Goal: Information Seeking & Learning: Compare options

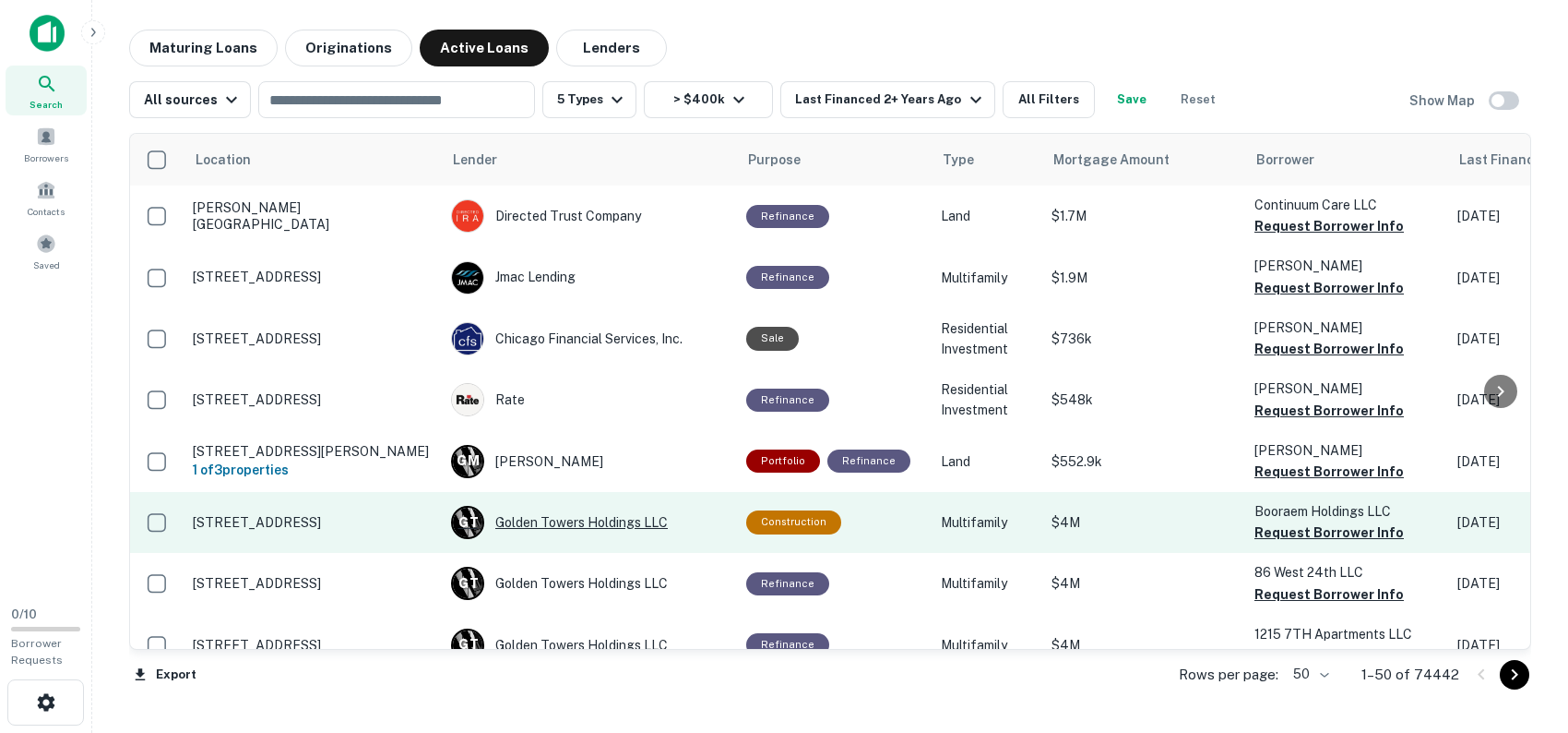
click at [638, 526] on div "G T Golden Towers Holdings LLC" at bounding box center [589, 523] width 277 height 33
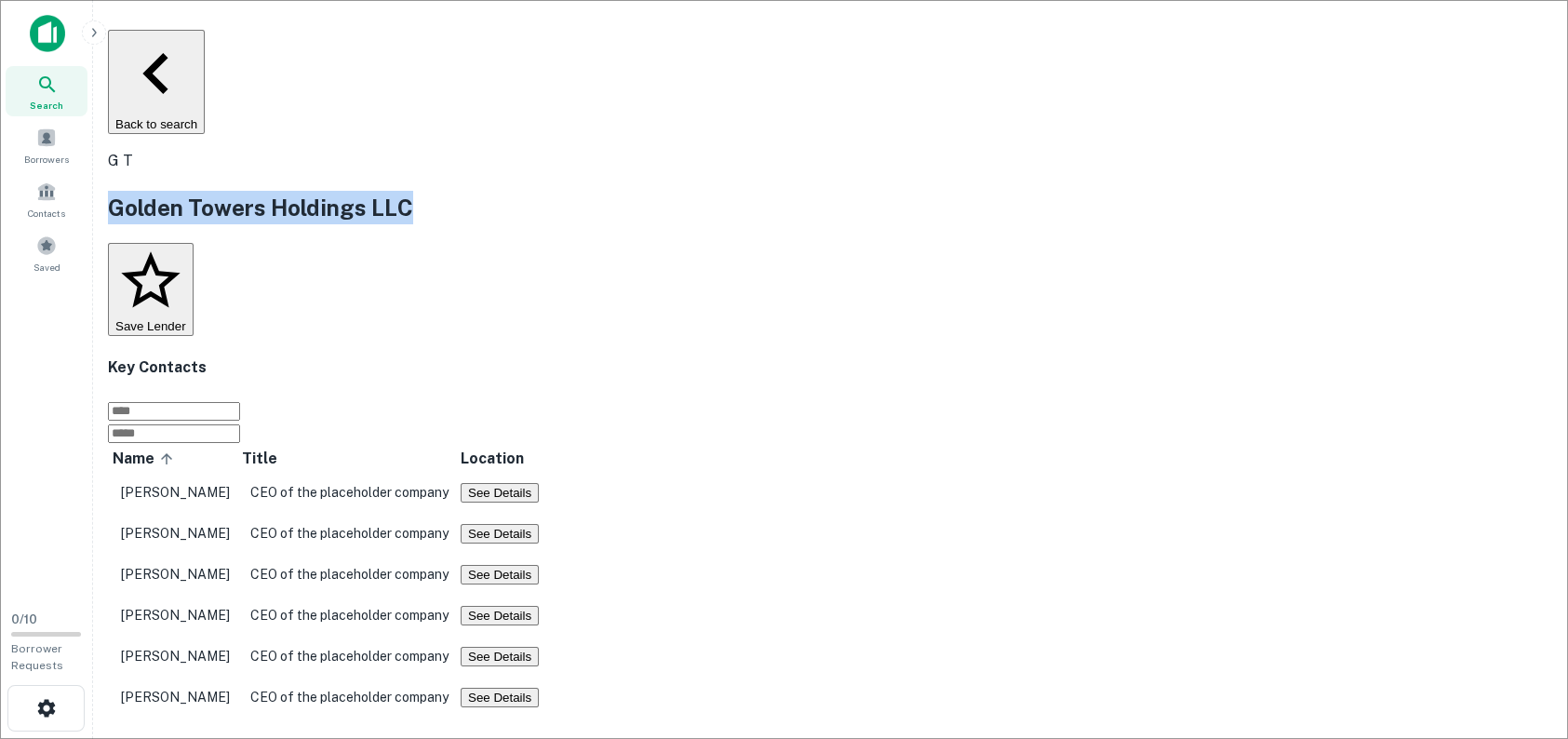
drag, startPoint x: 768, startPoint y: 204, endPoint x: 129, endPoint y: 198, distance: 639.0
copy h2 "Golden Towers Holdings LLC"
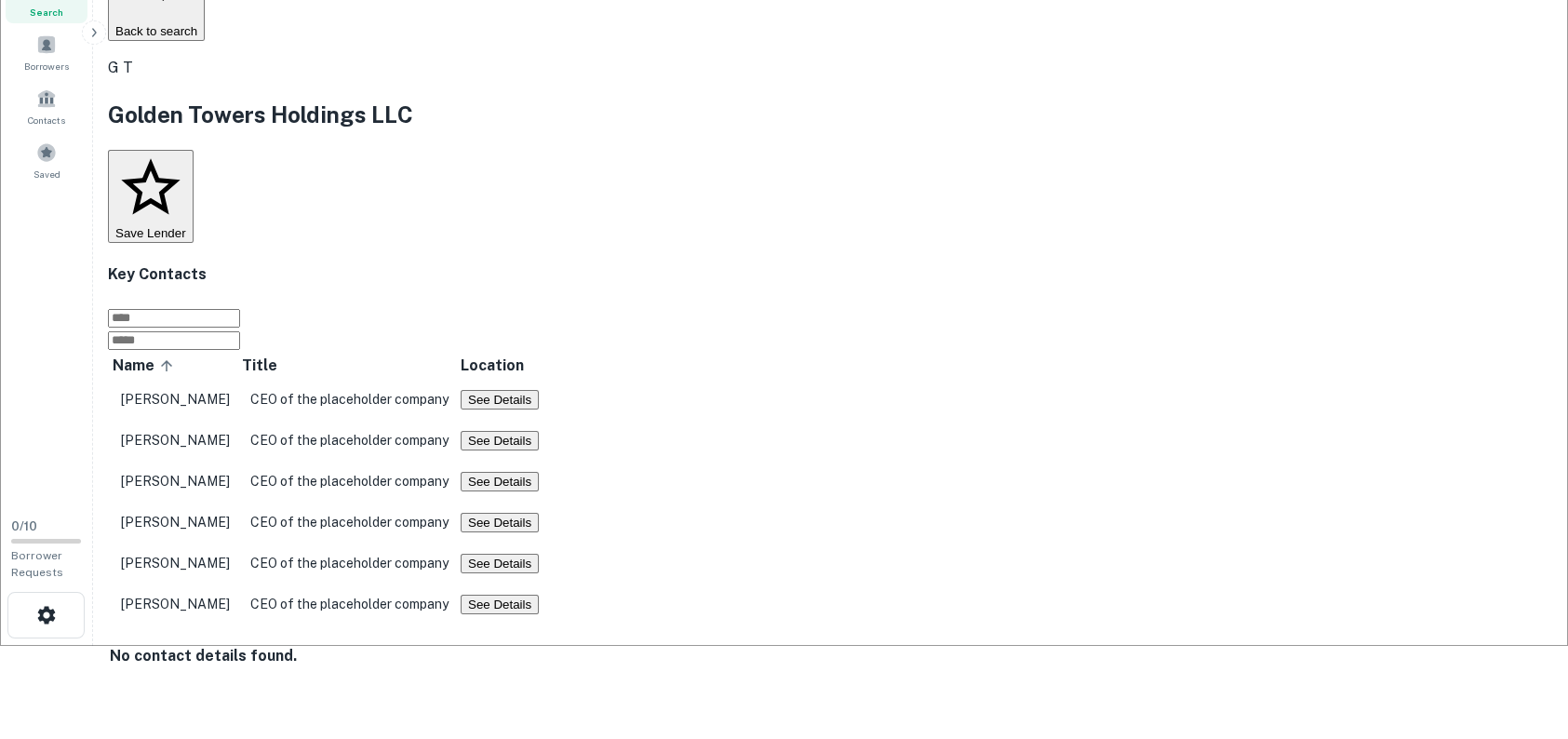
click at [1059, 305] on div "​ ​" at bounding box center [830, 327] width 1445 height 45
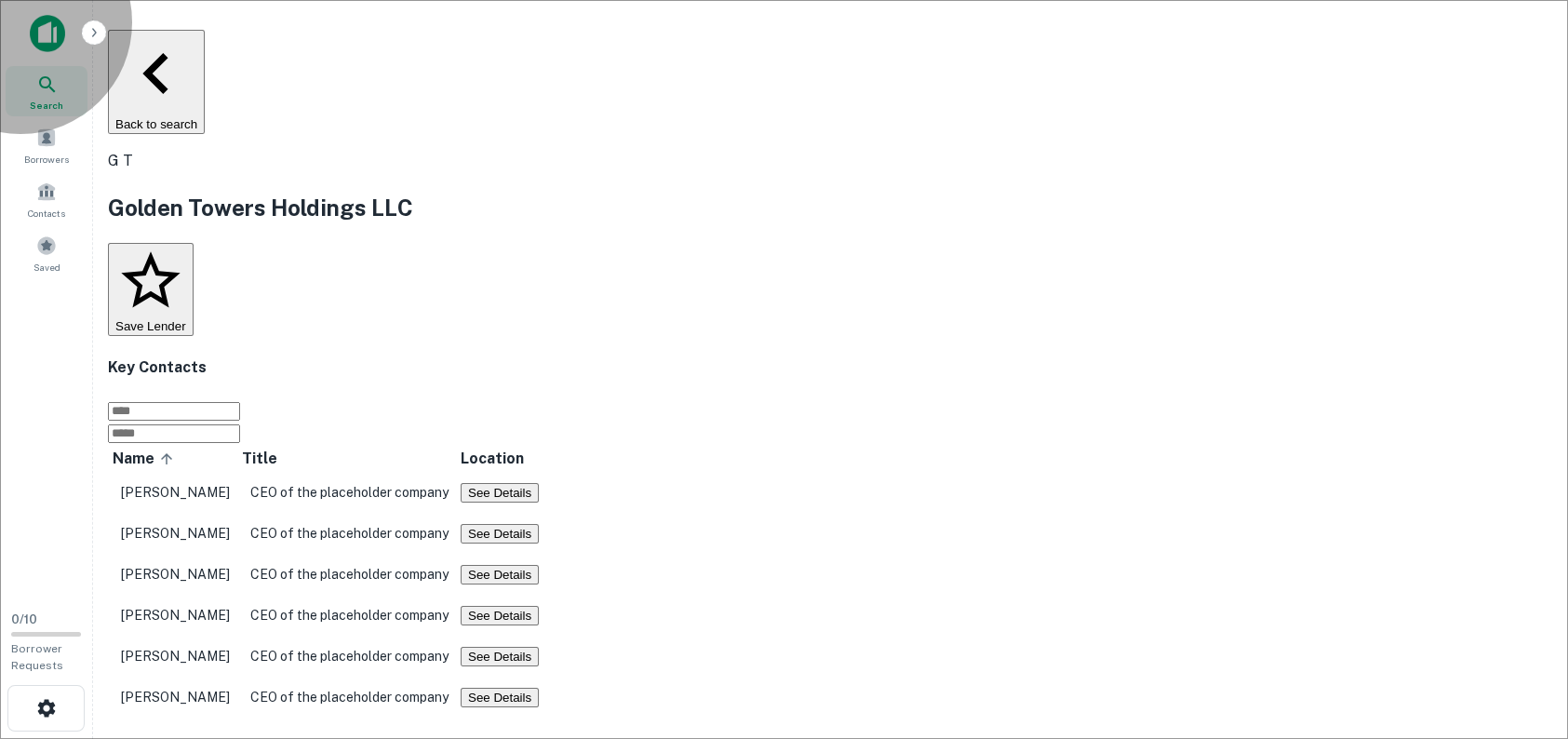
click at [154, 52] on icon "button" at bounding box center [156, 73] width 82 height 82
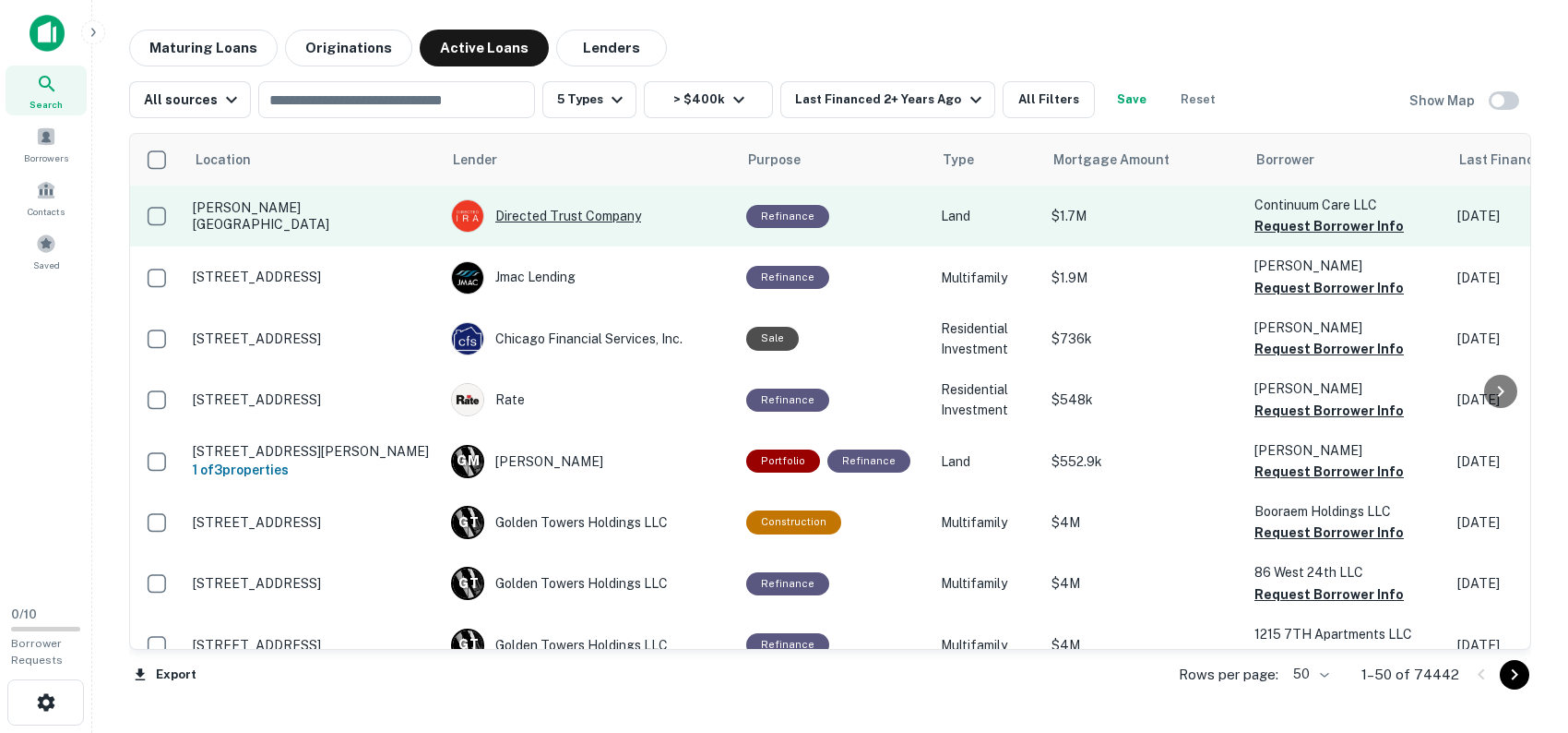
click at [519, 220] on div "Directed Trust Company" at bounding box center [589, 216] width 277 height 33
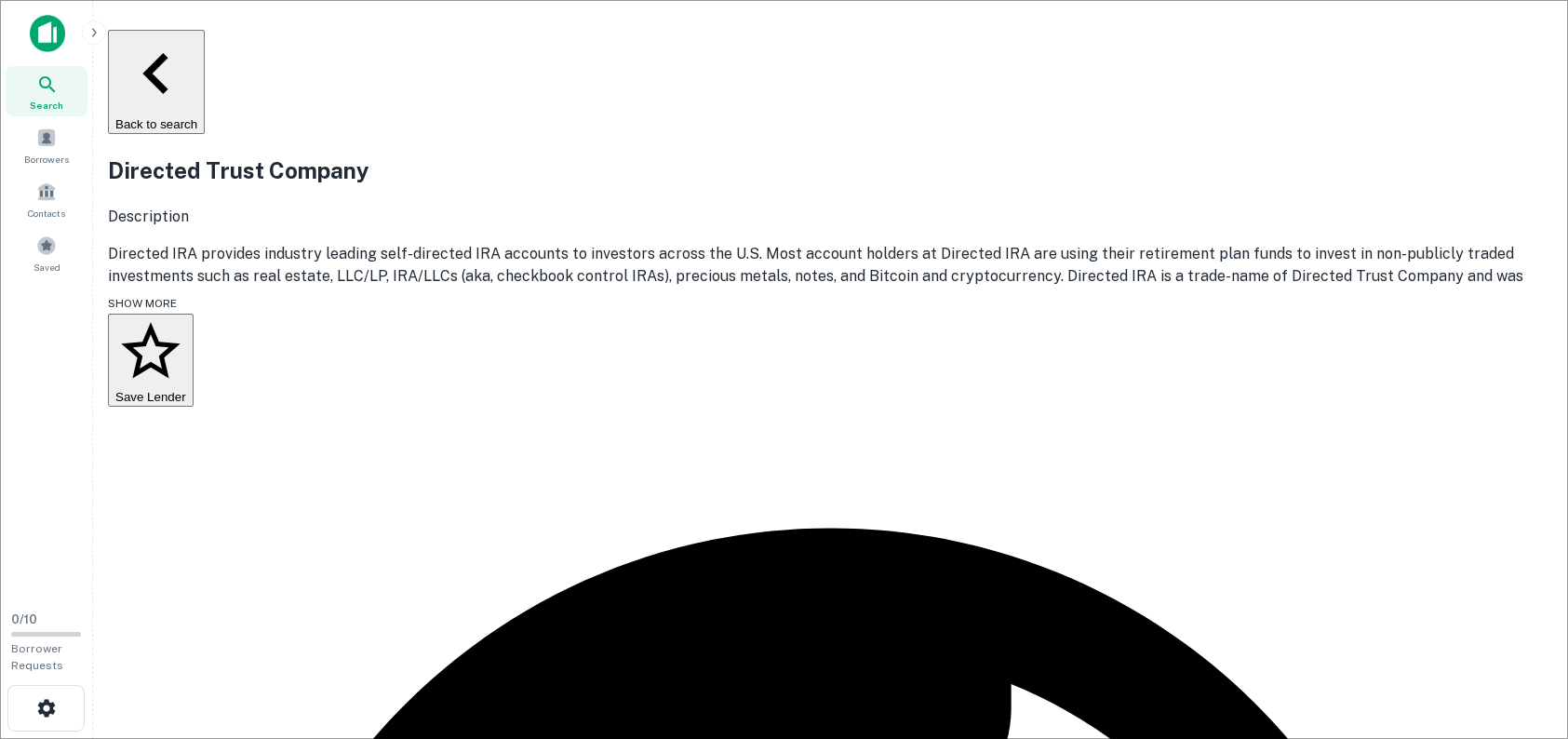
click at [148, 50] on icon "button" at bounding box center [156, 73] width 82 height 82
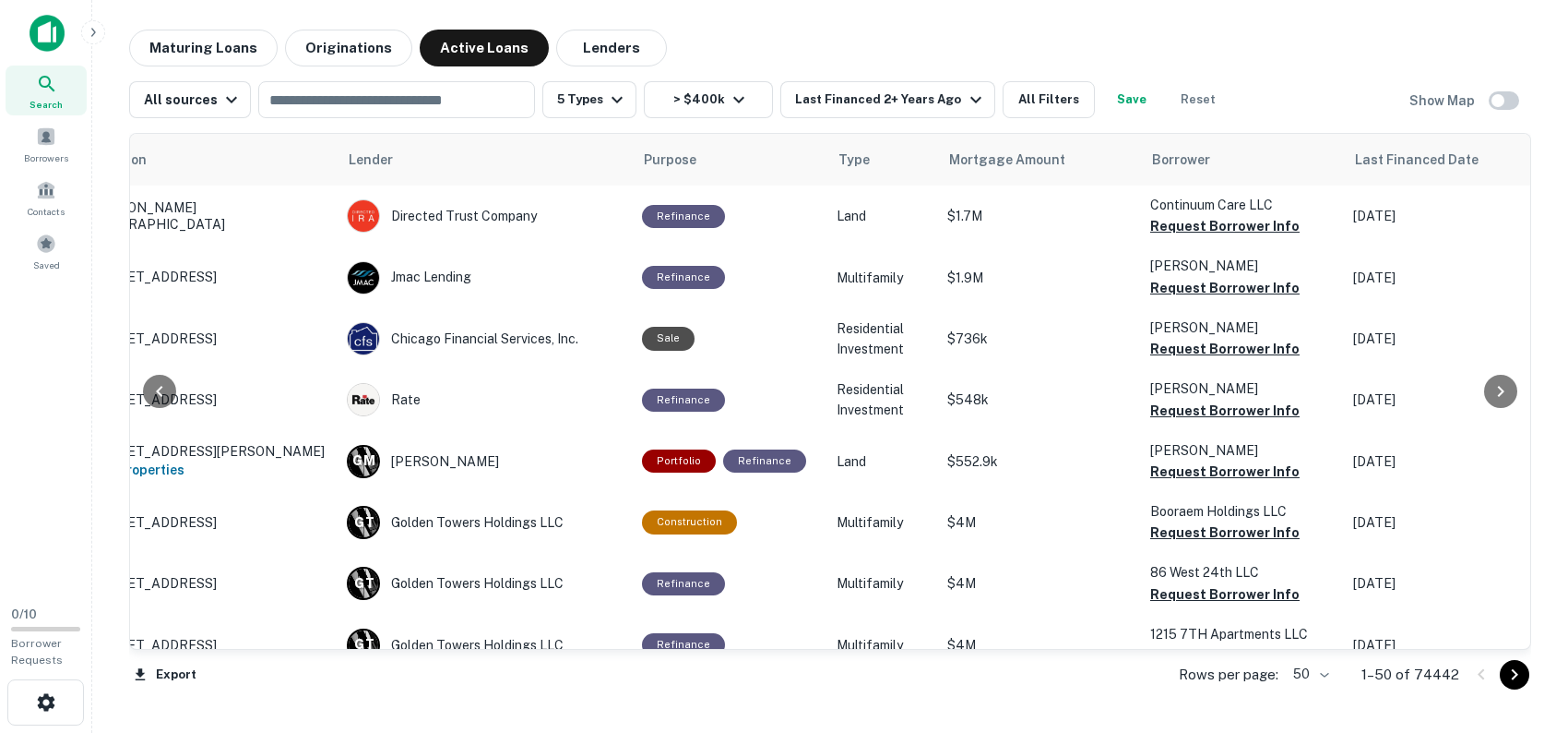
scroll to position [0, 101]
